Goal: Task Accomplishment & Management: Manage account settings

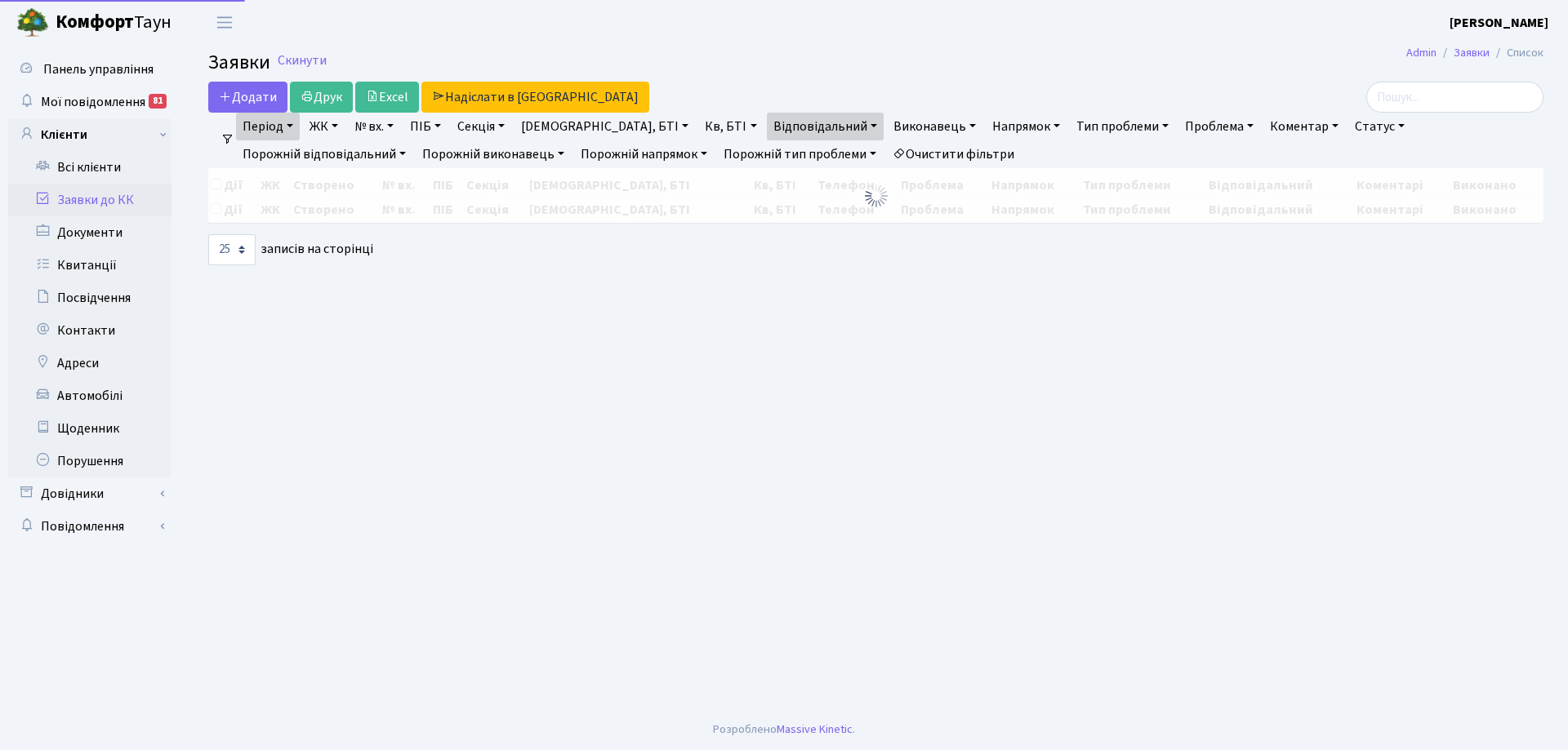
select select "25"
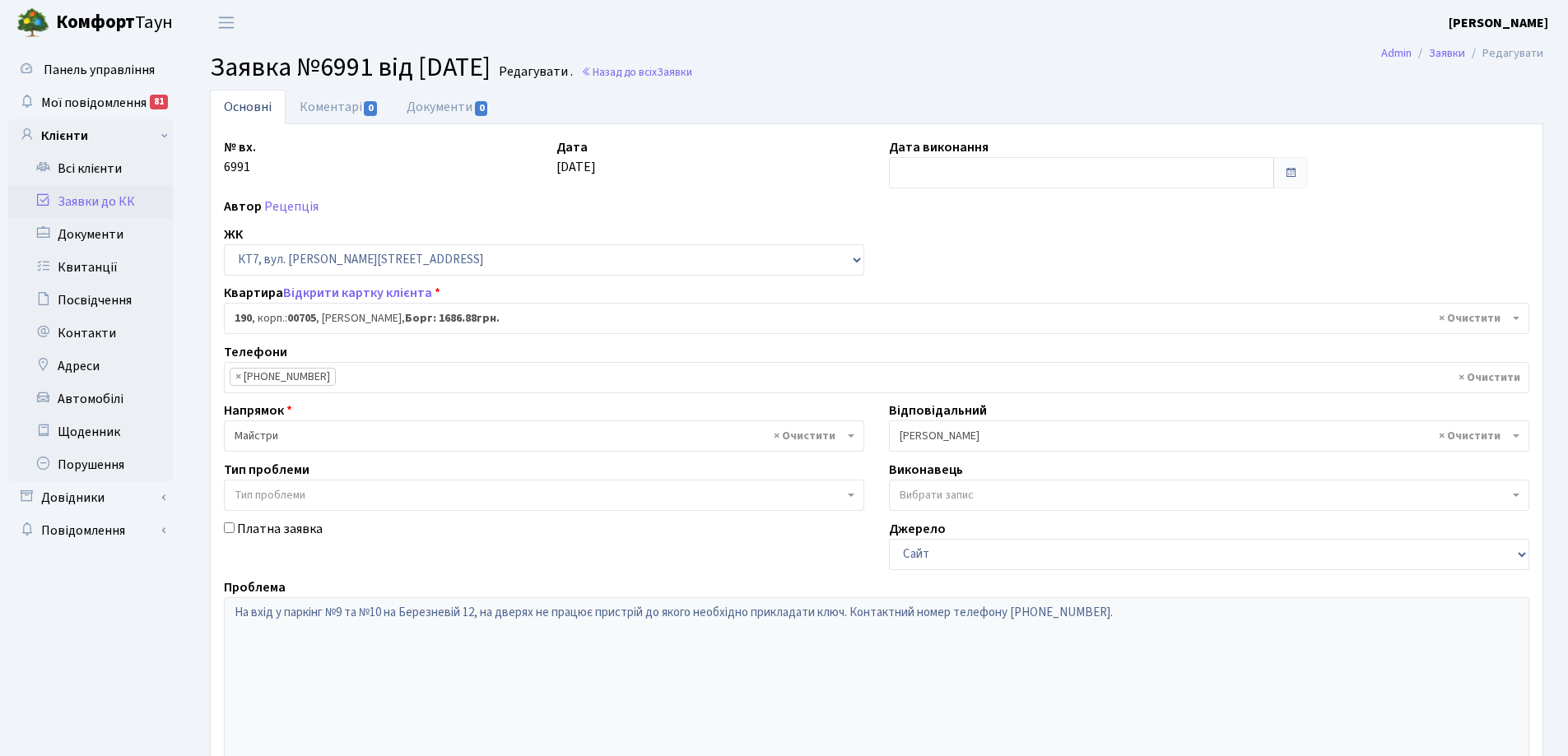
select select "18621"
click at [336, 105] on link "Коментарі 0" at bounding box center [339, 107] width 107 height 34
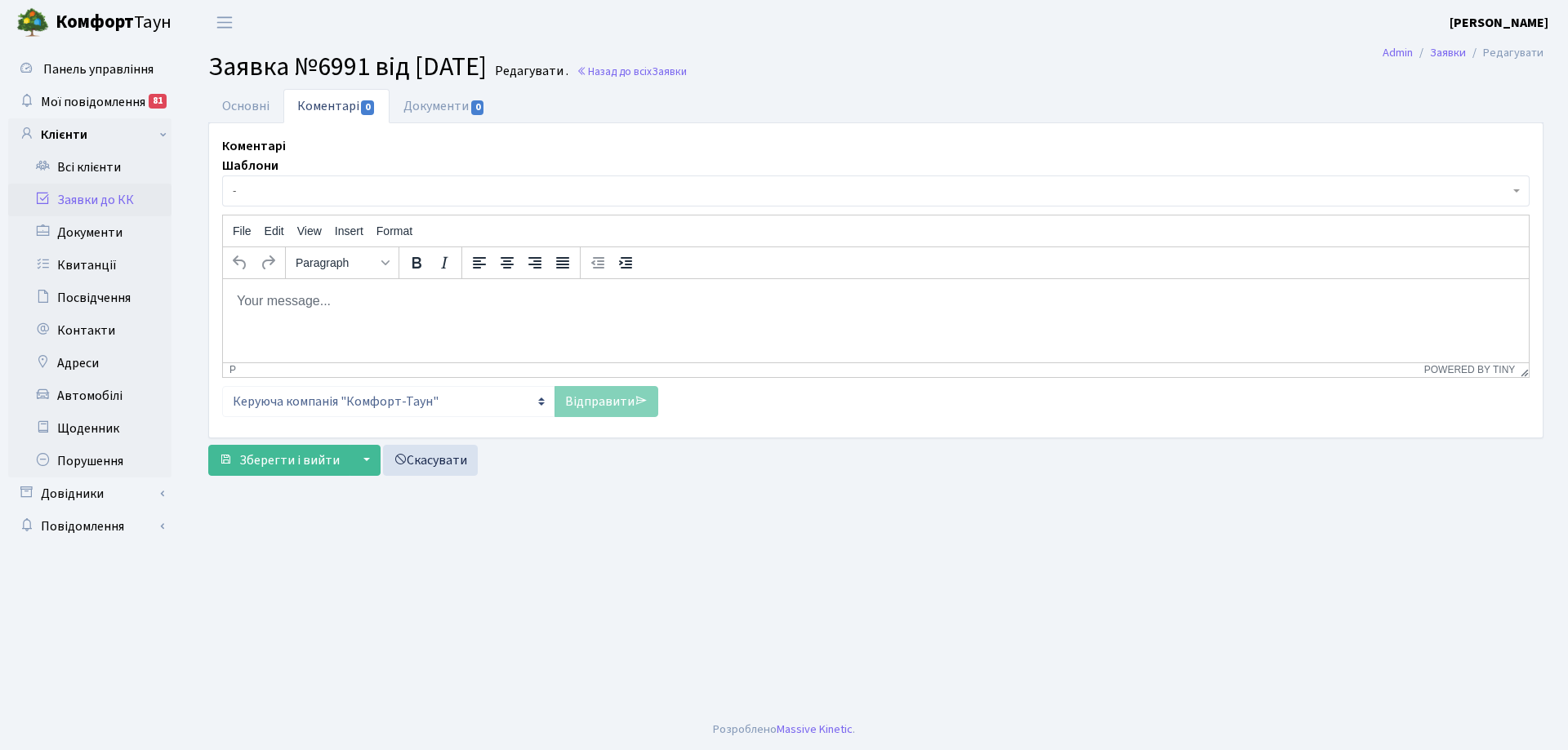
click at [278, 299] on body "Rich Text Area. Press ALT-0 for help." at bounding box center [875, 300] width 1279 height 18
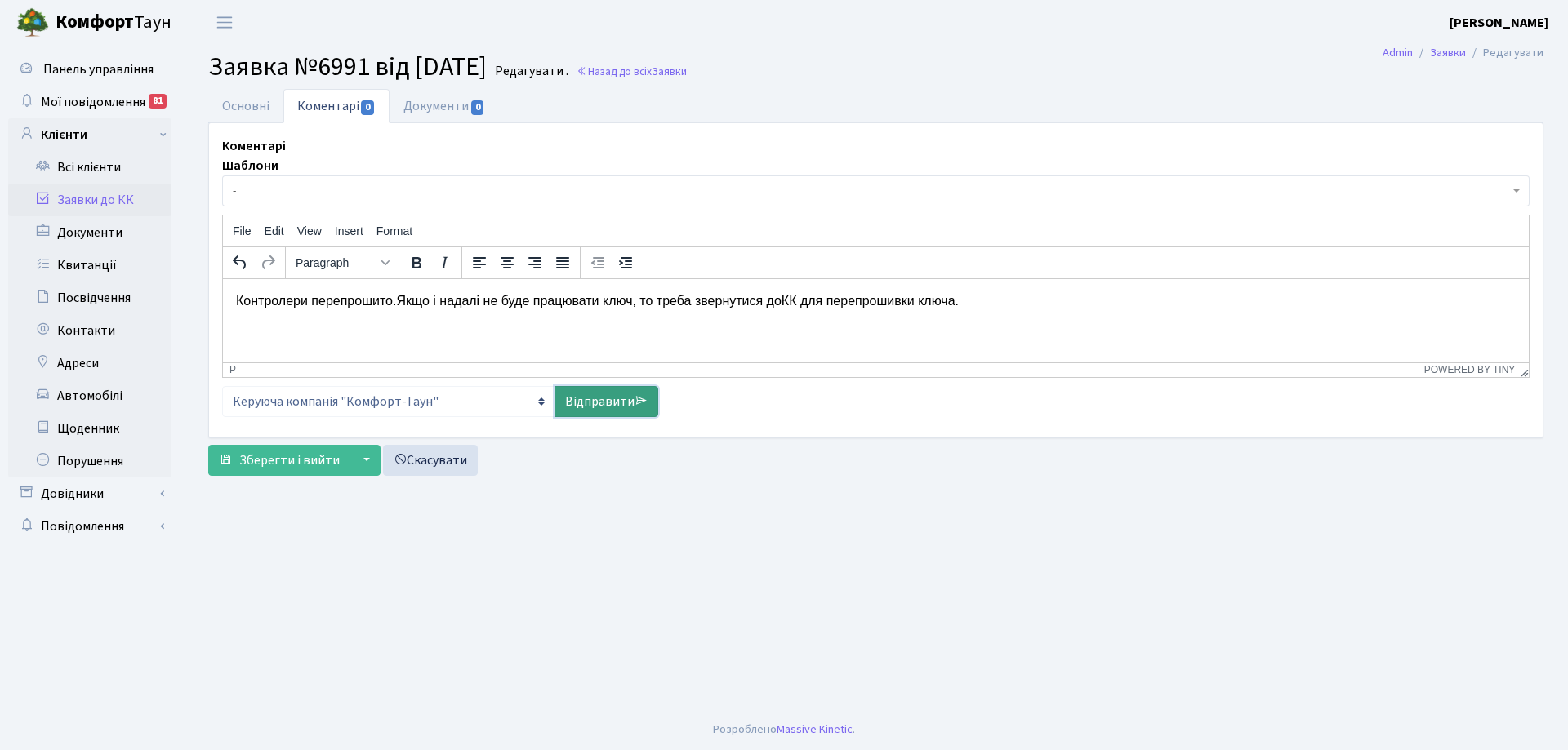
click at [612, 400] on link "Відправити" at bounding box center [606, 401] width 103 height 31
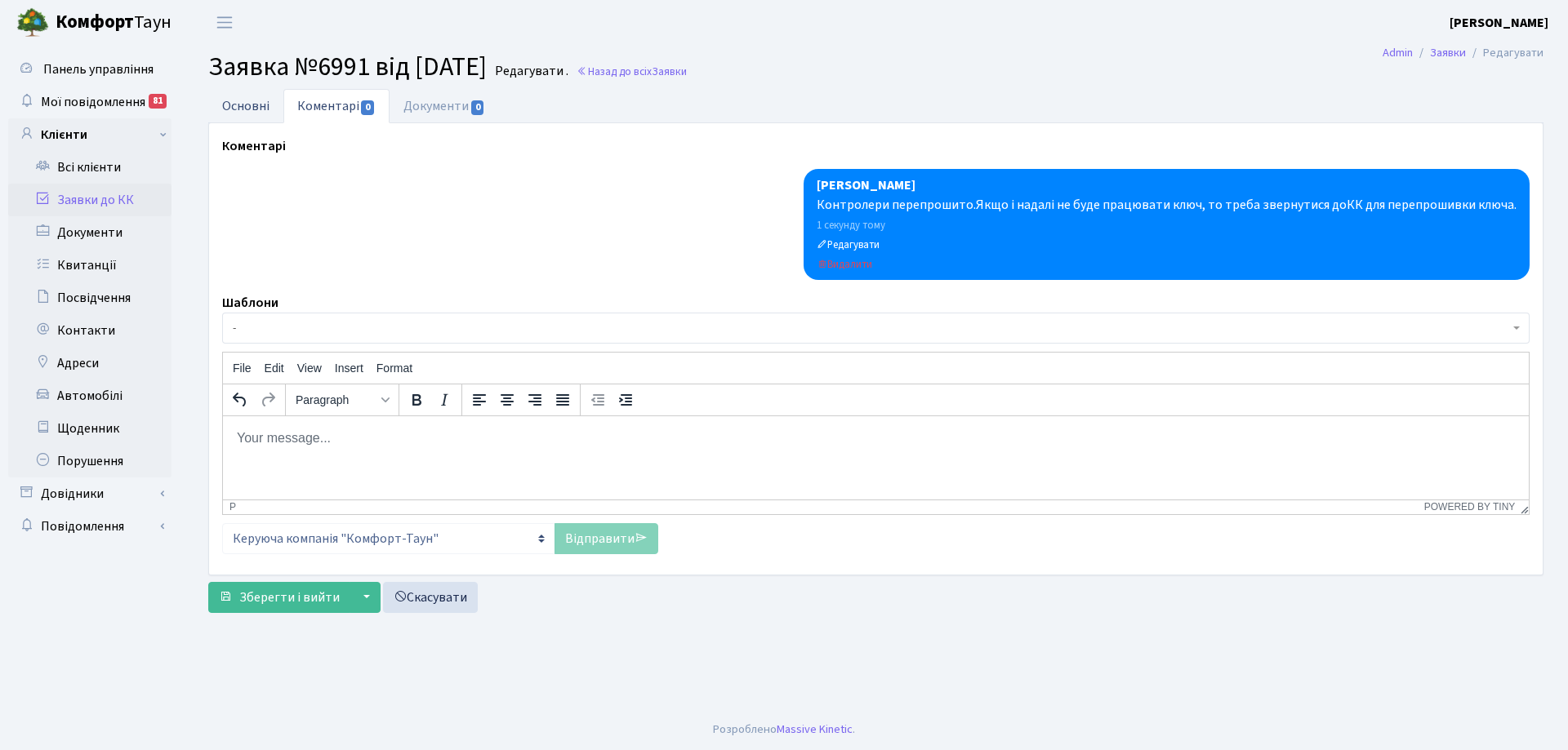
click at [250, 106] on link "Основні" at bounding box center [246, 106] width 75 height 33
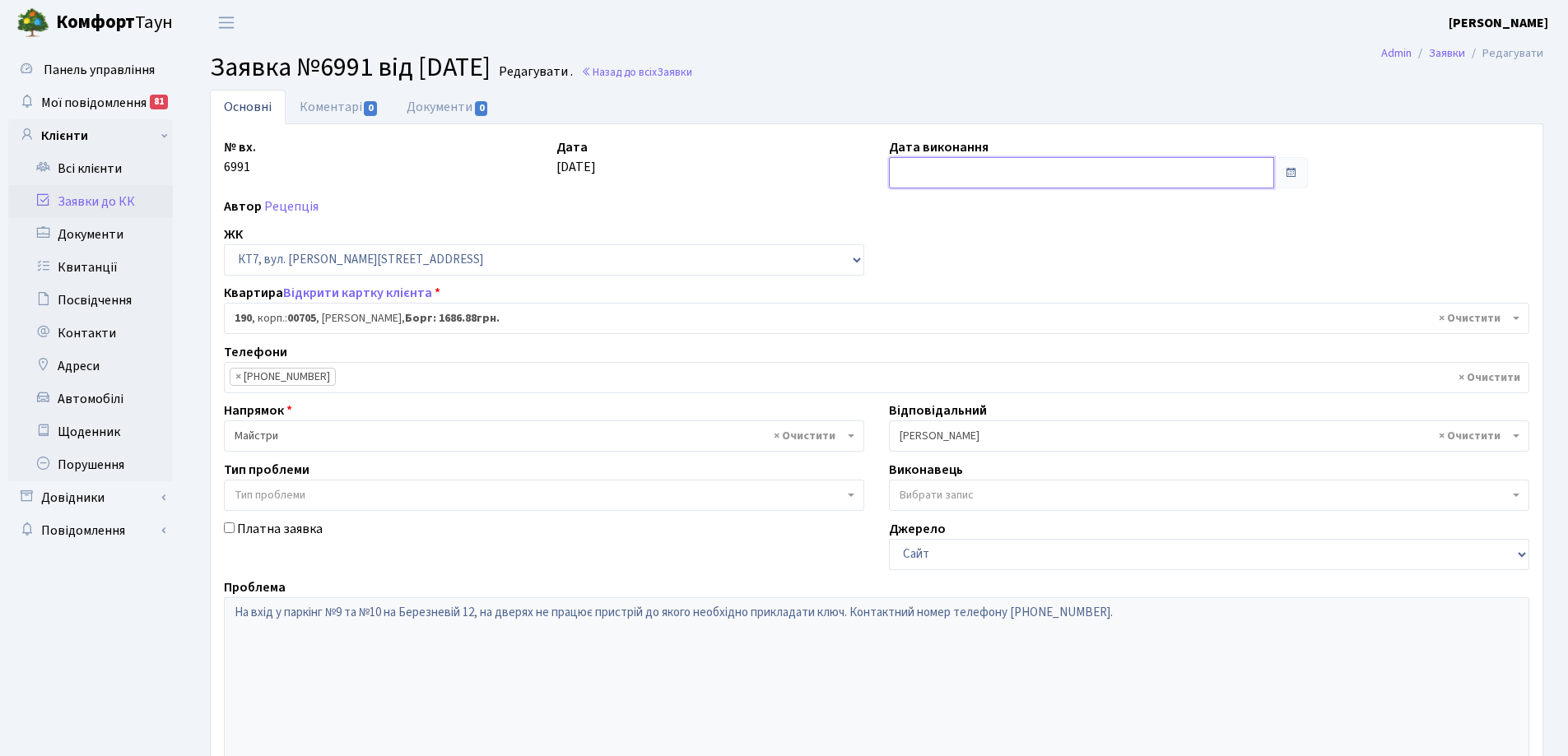
click at [1152, 170] on input "text" at bounding box center [1081, 173] width 385 height 31
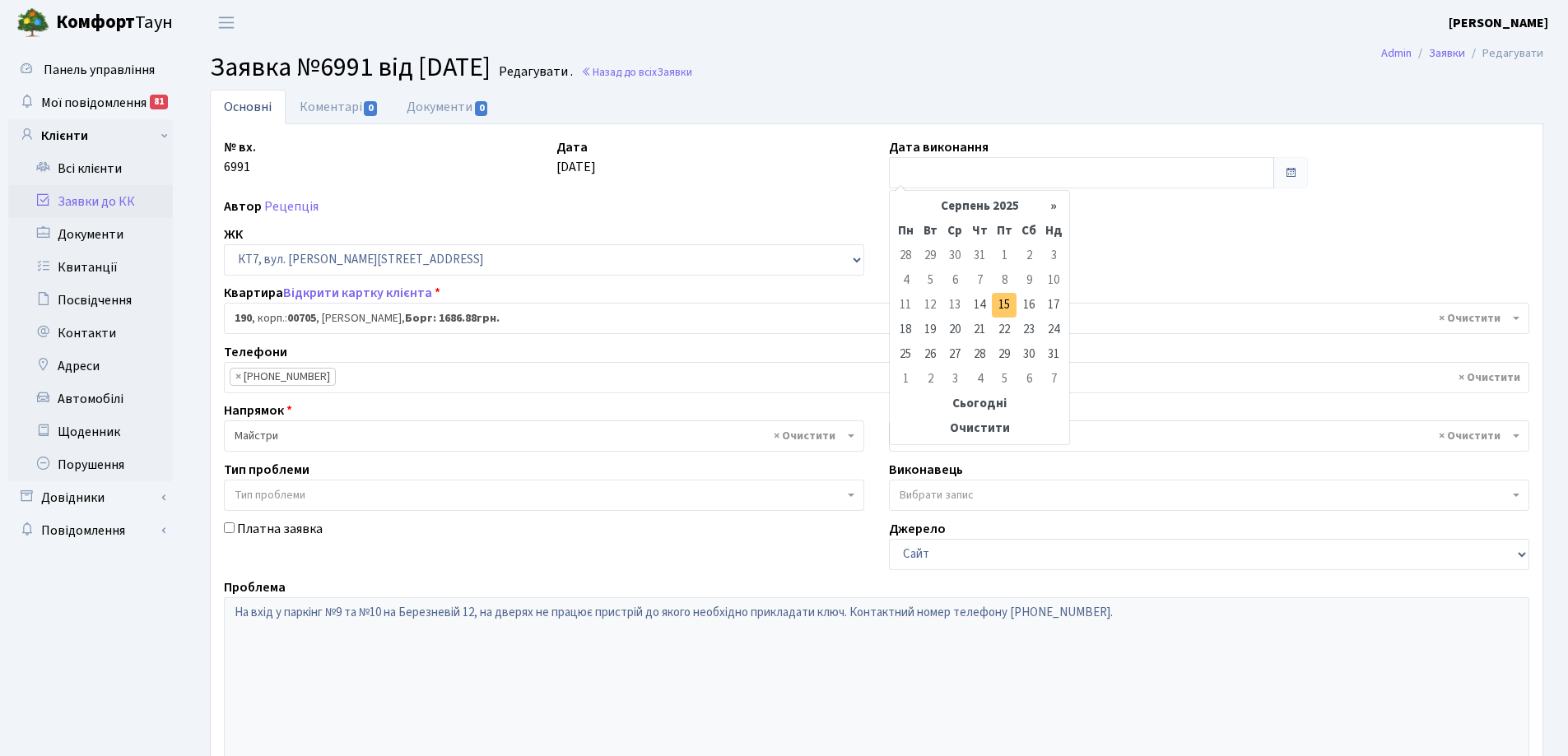
click at [1009, 305] on td "15" at bounding box center [1004, 305] width 24 height 24
type input "15.08.2025"
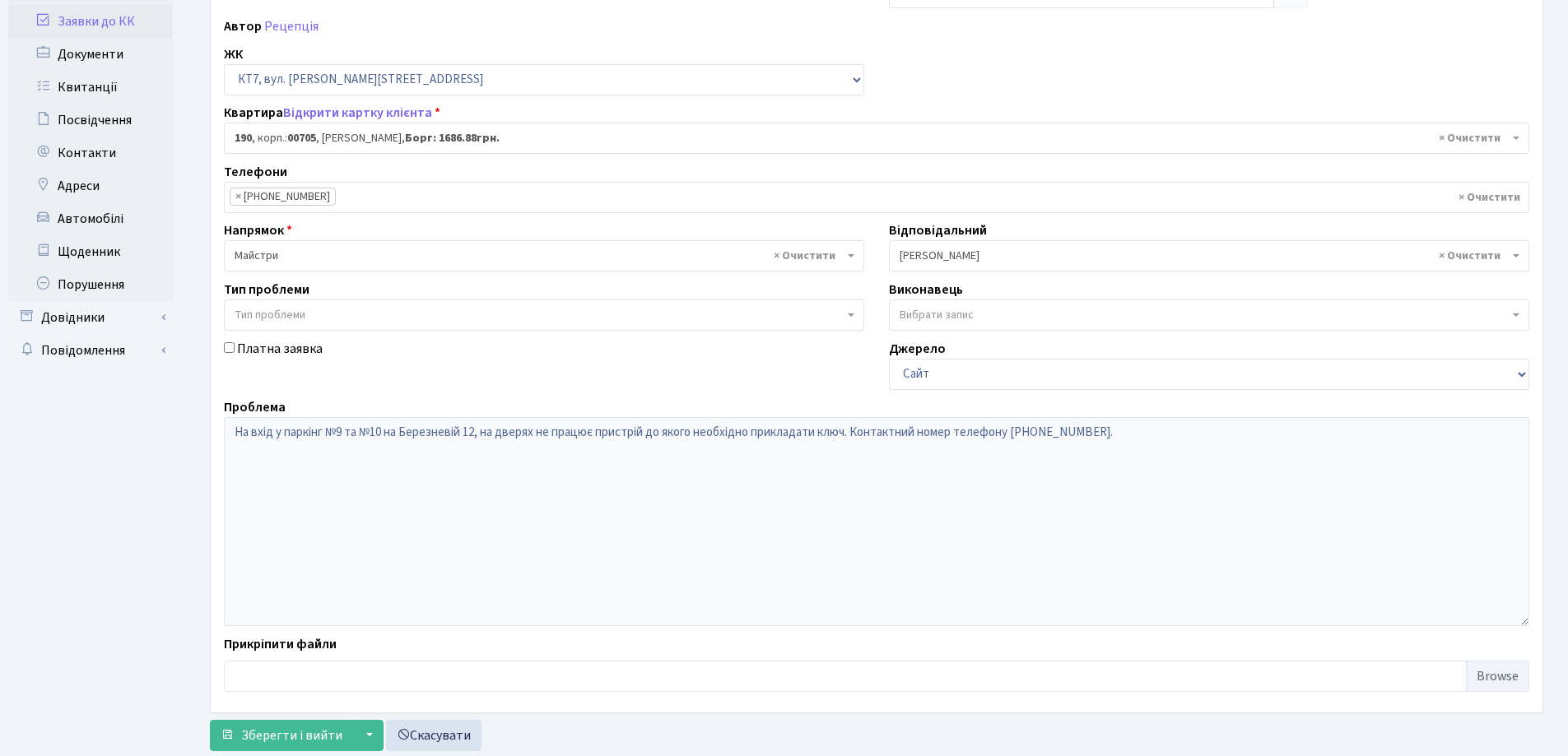
scroll to position [224, 0]
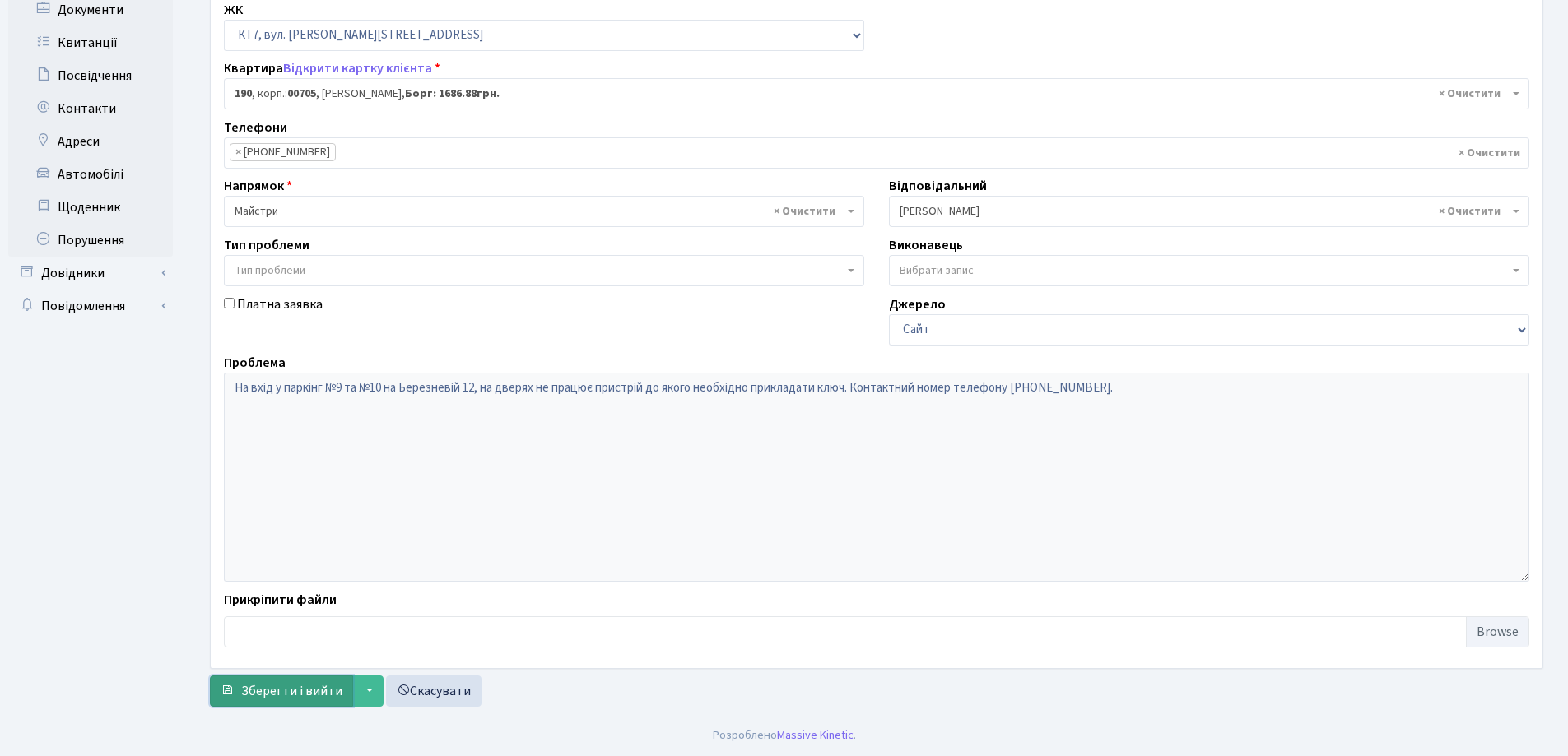
click at [276, 686] on span "Зберегти і вийти" at bounding box center [292, 690] width 101 height 18
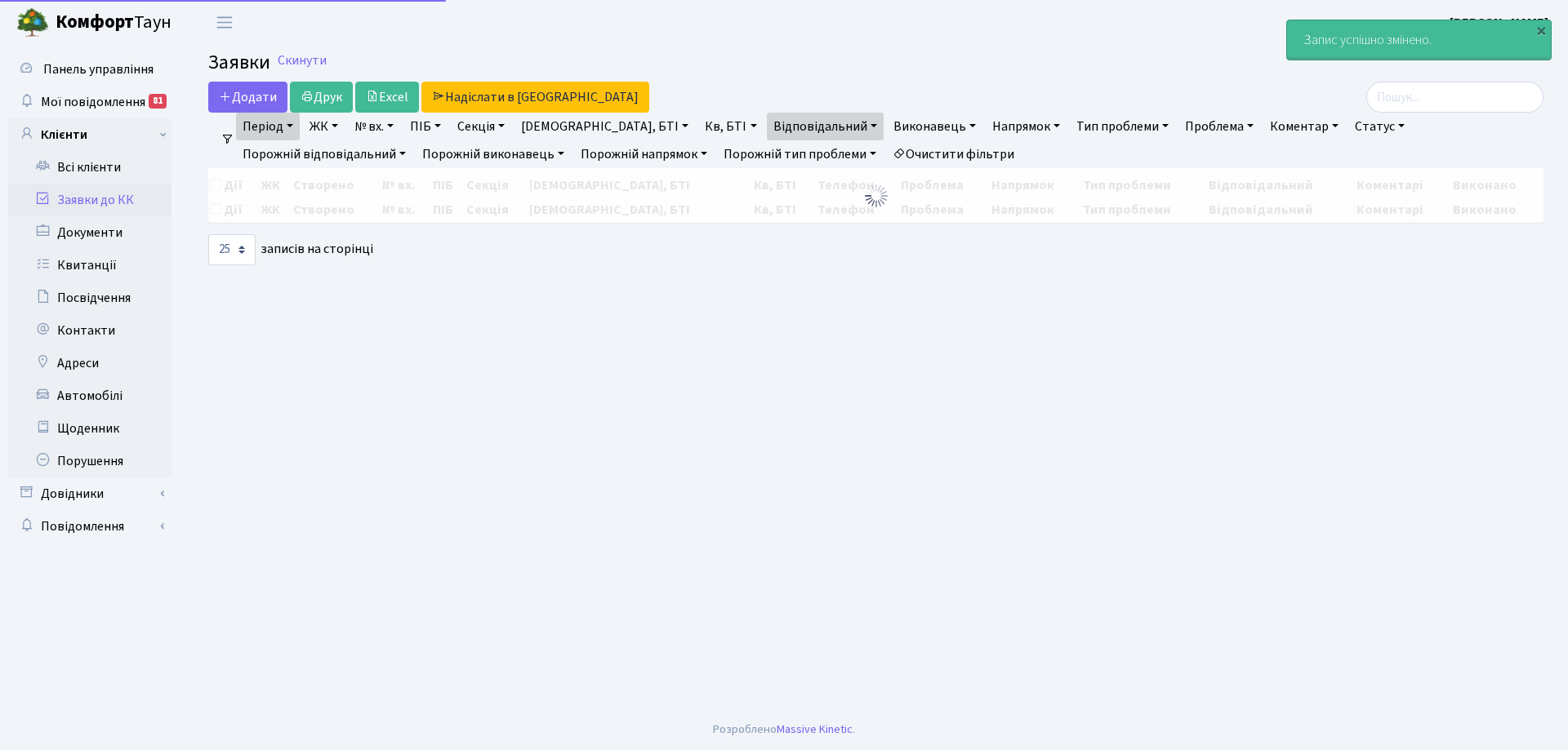
select select "25"
